Goal: Complete application form

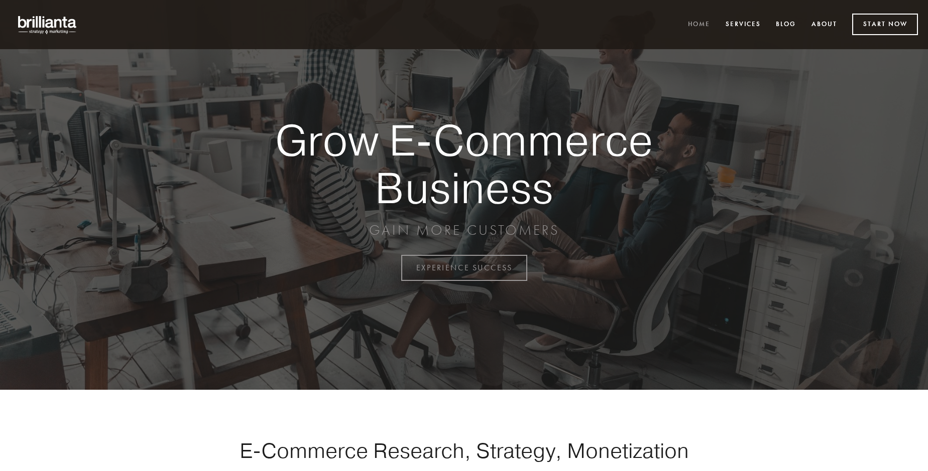
scroll to position [2632, 0]
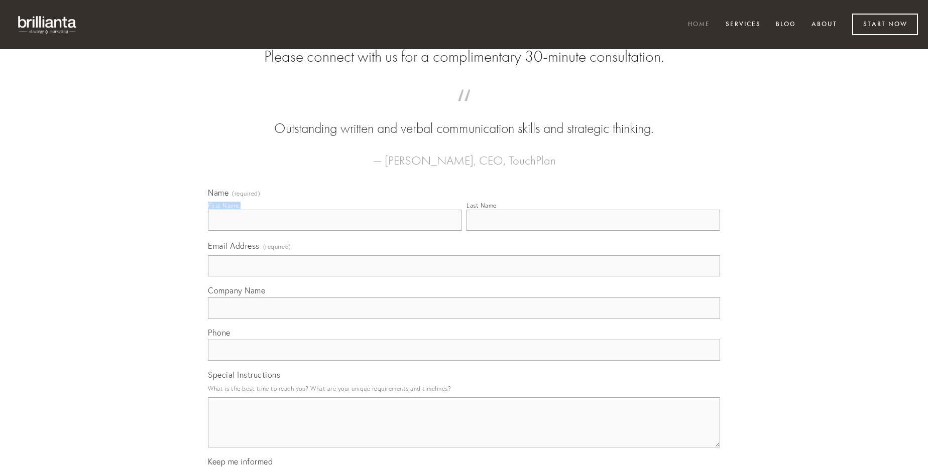
type input "[PERSON_NAME]"
click at [593, 231] on input "Last Name" at bounding box center [593, 220] width 254 height 21
type input "[PERSON_NAME]"
click at [464, 277] on input "Email Address (required)" at bounding box center [464, 266] width 512 height 21
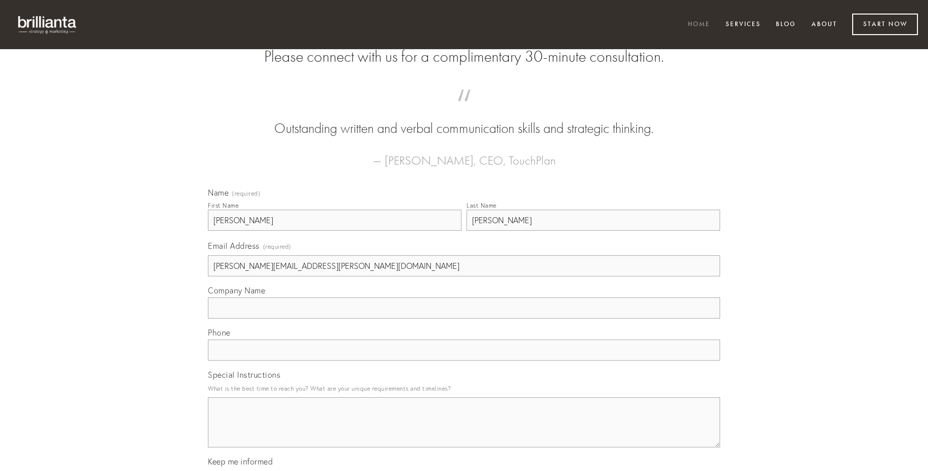
type input "[PERSON_NAME][EMAIL_ADDRESS][PERSON_NAME][DOMAIN_NAME]"
click at [464, 319] on input "Company Name" at bounding box center [464, 308] width 512 height 21
type input "damno"
click at [464, 361] on input "text" at bounding box center [464, 350] width 512 height 21
click at [464, 432] on textarea "Special Instructions" at bounding box center [464, 423] width 512 height 50
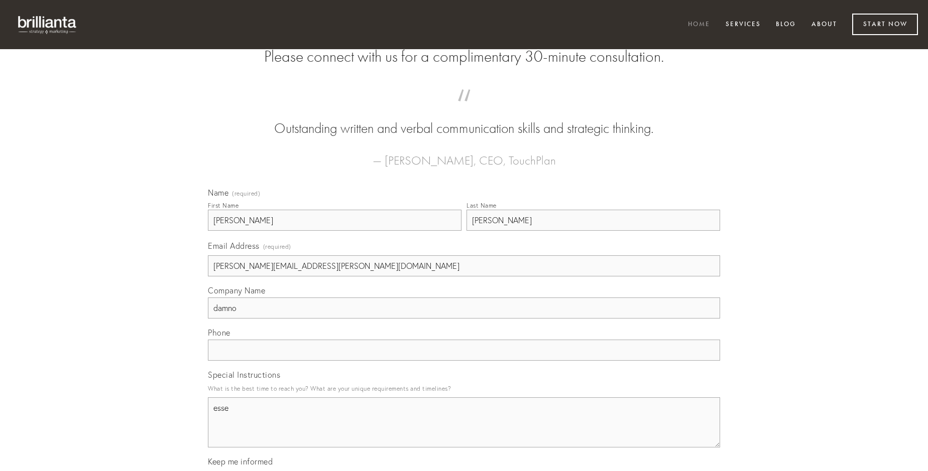
type textarea "esse"
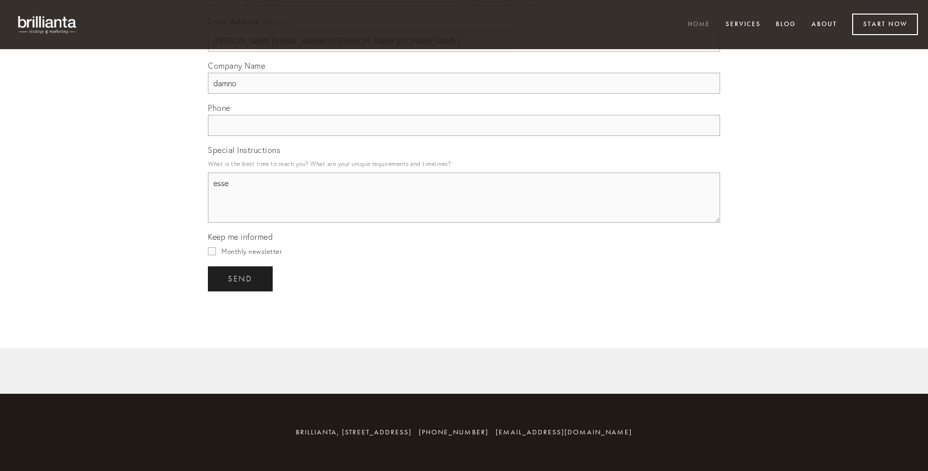
click at [241, 279] on span "send" at bounding box center [240, 279] width 25 height 9
